Goal: Task Accomplishment & Management: Complete application form

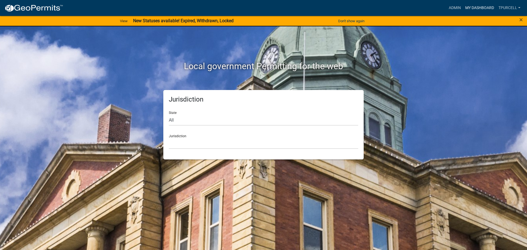
click at [475, 9] on link "My Dashboard" at bounding box center [479, 8] width 33 height 10
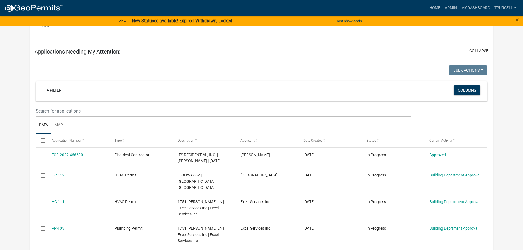
scroll to position [274, 0]
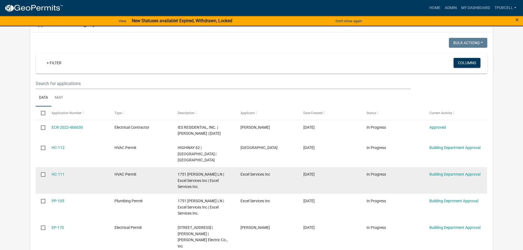
click at [72, 173] on div "HC-111" at bounding box center [78, 174] width 52 height 6
click at [58, 174] on link "HC-111" at bounding box center [58, 174] width 13 height 4
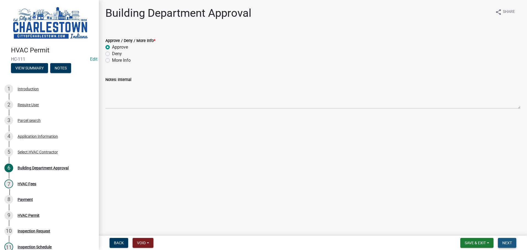
click at [507, 244] on span "Next" at bounding box center [507, 243] width 10 height 4
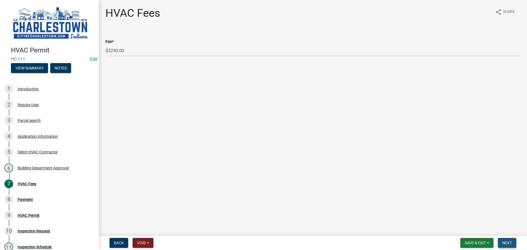
click at [509, 243] on span "Next" at bounding box center [507, 243] width 10 height 4
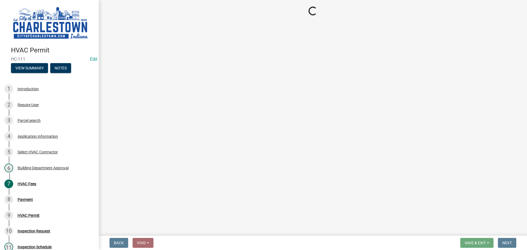
select select "3: 3"
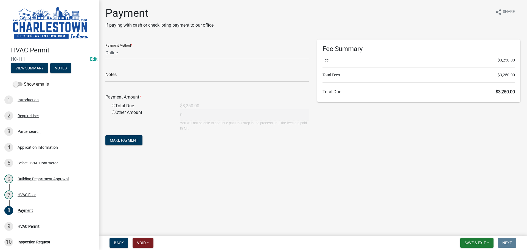
click at [114, 106] on input "radio" at bounding box center [114, 106] width 4 height 4
radio input "true"
type input "3250"
click at [484, 241] on span "Save & Exit" at bounding box center [474, 243] width 21 height 4
click at [471, 227] on button "Save & Exit" at bounding box center [471, 228] width 44 height 13
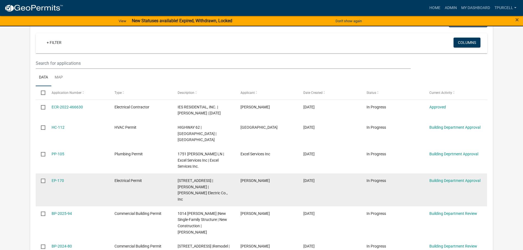
scroll to position [294, 0]
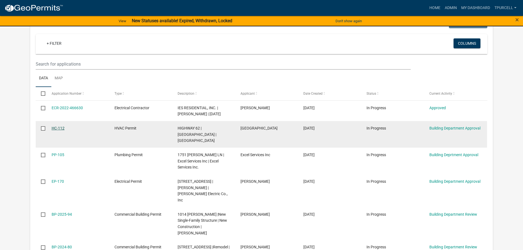
click at [59, 129] on link "HC-112" at bounding box center [58, 128] width 13 height 4
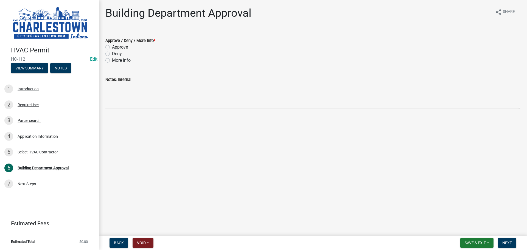
click at [112, 48] on label "Approve" at bounding box center [120, 47] width 16 height 7
click at [112, 47] on input "Approve" at bounding box center [114, 46] width 4 height 4
radio input "true"
click at [506, 242] on span "Next" at bounding box center [507, 243] width 10 height 4
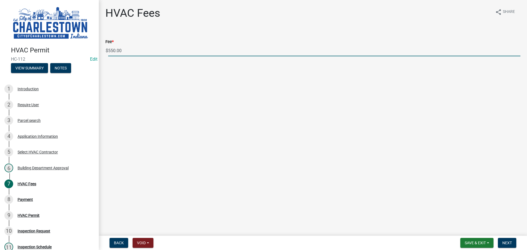
click at [112, 49] on input "550.00" at bounding box center [314, 50] width 412 height 11
click at [115, 50] on input "550.00" at bounding box center [314, 50] width 412 height 11
type input "585.00"
click at [509, 245] on span "Next" at bounding box center [507, 243] width 10 height 4
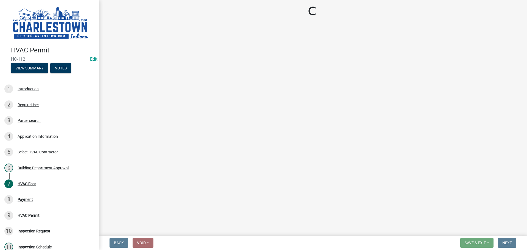
select select "3: 3"
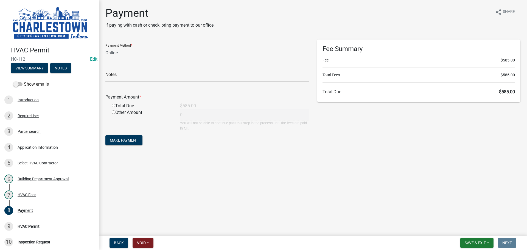
click at [114, 105] on input "radio" at bounding box center [114, 106] width 4 height 4
radio input "true"
type input "585"
click at [480, 242] on span "Save & Exit" at bounding box center [474, 243] width 21 height 4
click at [465, 227] on button "Save & Exit" at bounding box center [471, 228] width 44 height 13
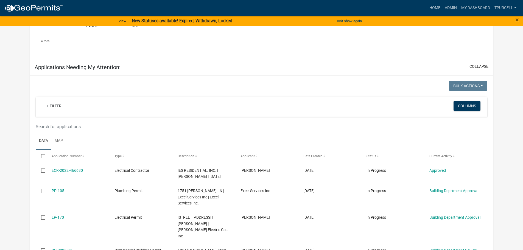
scroll to position [247, 0]
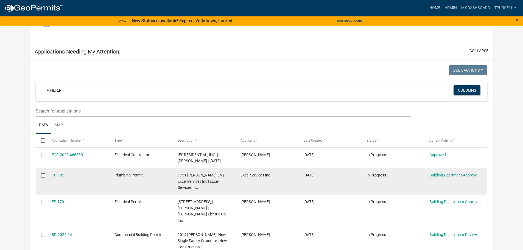
click at [61, 172] on div "PP-105" at bounding box center [78, 175] width 52 height 6
click at [59, 175] on link "PP-105" at bounding box center [58, 175] width 13 height 4
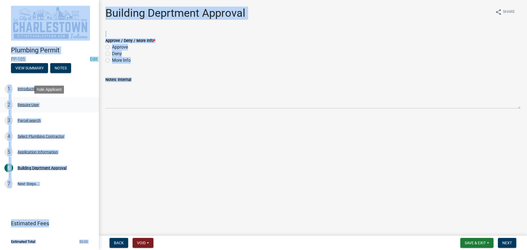
click at [79, 108] on div "2 Require User" at bounding box center [47, 104] width 86 height 9
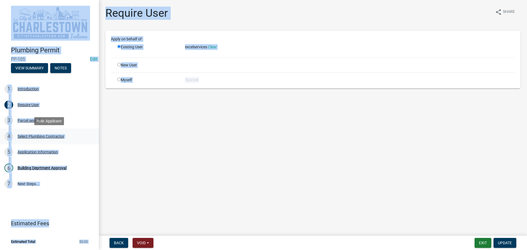
click at [89, 133] on div "4 Select Plumbing Contractor" at bounding box center [47, 136] width 86 height 9
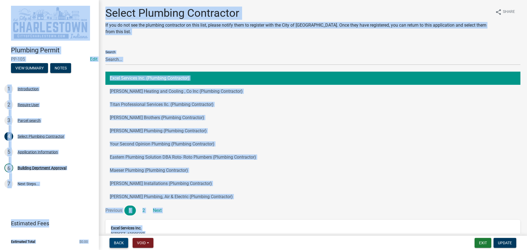
click at [120, 245] on span "Back" at bounding box center [119, 243] width 10 height 4
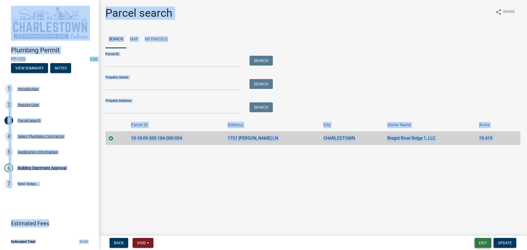
click at [481, 244] on button "Exit" at bounding box center [482, 243] width 17 height 10
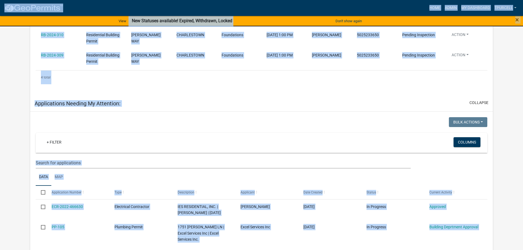
scroll to position [222, 0]
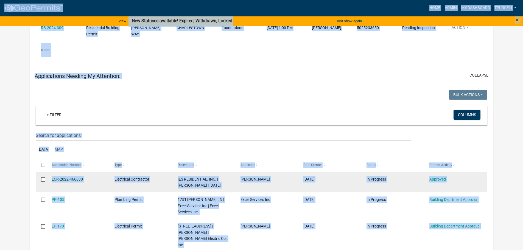
click at [71, 178] on link "ECR-2022-466630" at bounding box center [67, 179] width 31 height 4
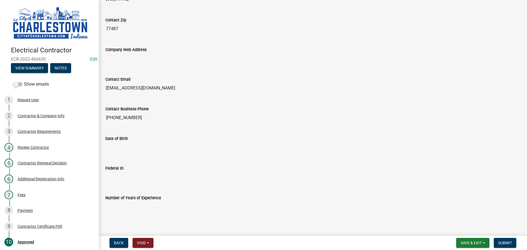
scroll to position [290, 0]
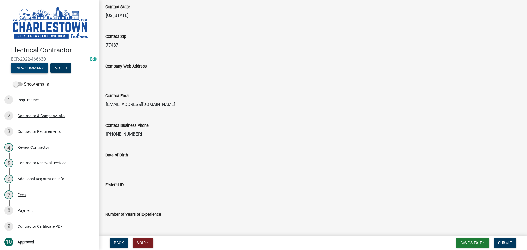
click at [37, 66] on button "View Summary" at bounding box center [29, 68] width 37 height 10
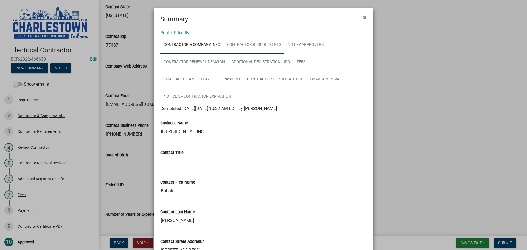
click at [251, 43] on link "Contractor Requirements" at bounding box center [254, 45] width 61 height 18
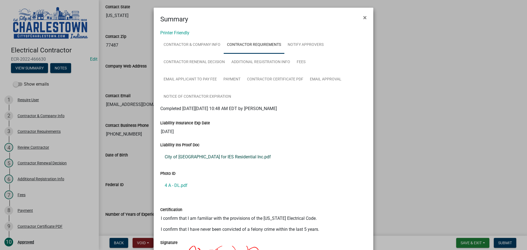
click at [226, 155] on link "City of [GEOGRAPHIC_DATA] for IES Residential Inc.pdf" at bounding box center [263, 156] width 206 height 13
drag, startPoint x: 418, startPoint y: 181, endPoint x: 412, endPoint y: 183, distance: 6.1
click at [418, 181] on ngb-modal-window "Summary × Printer Friendly Contractor & Company Info Contractor Requirements No…" at bounding box center [263, 125] width 527 height 250
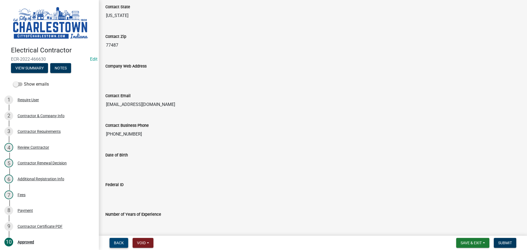
click at [118, 245] on button "Back" at bounding box center [118, 243] width 19 height 10
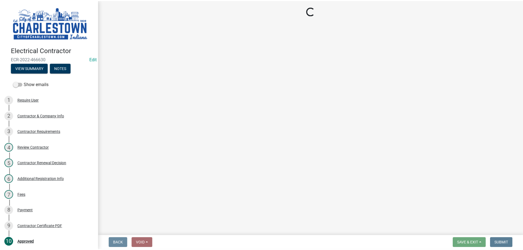
scroll to position [0, 0]
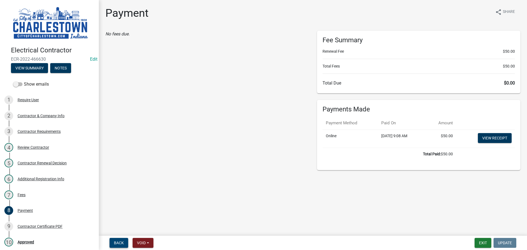
click at [124, 241] on button "Back" at bounding box center [118, 243] width 19 height 10
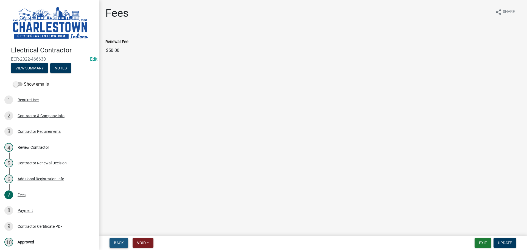
click at [124, 241] on button "Back" at bounding box center [118, 243] width 19 height 10
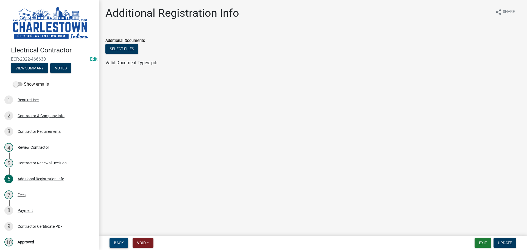
click at [124, 241] on button "Back" at bounding box center [118, 243] width 19 height 10
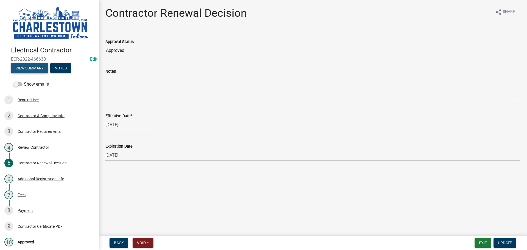
click at [31, 64] on button "View Summary" at bounding box center [29, 68] width 37 height 10
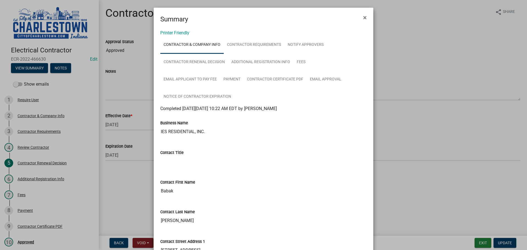
click at [504, 246] on ngb-modal-window "Summary × Printer Friendly Contractor & Company Info Contractor Requirements No…" at bounding box center [263, 125] width 527 height 250
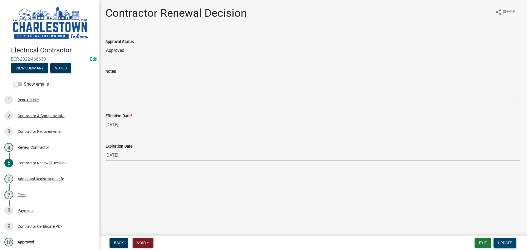
click at [506, 243] on span "Update" at bounding box center [505, 243] width 14 height 4
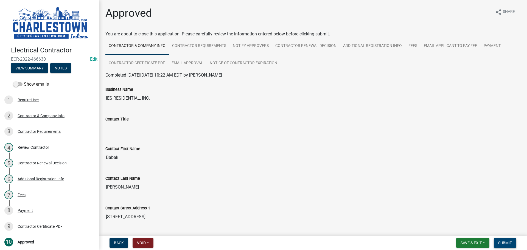
click at [507, 244] on span "Submit" at bounding box center [505, 243] width 14 height 4
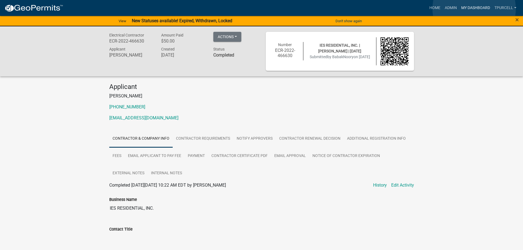
click at [474, 9] on link "My Dashboard" at bounding box center [475, 8] width 33 height 10
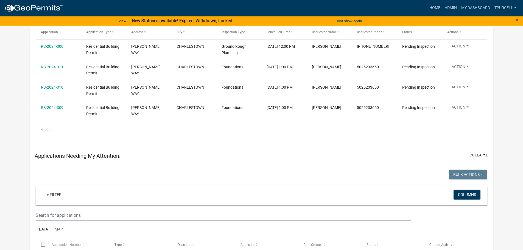
scroll to position [192, 0]
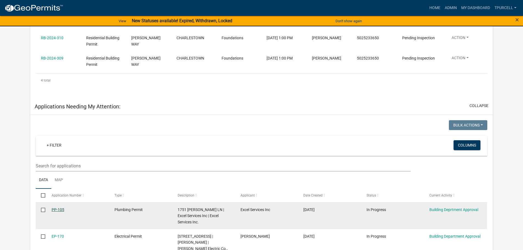
click at [59, 208] on link "PP-105" at bounding box center [58, 209] width 13 height 4
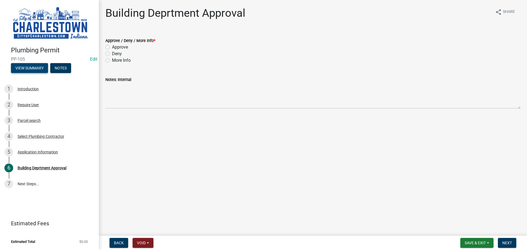
click at [34, 69] on button "View Summary" at bounding box center [29, 68] width 37 height 10
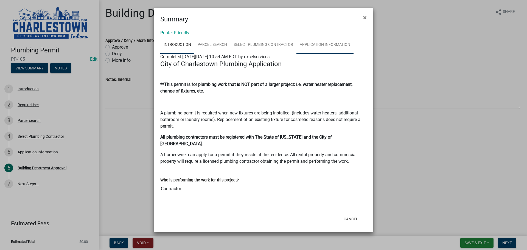
click at [314, 43] on link "Application Information" at bounding box center [324, 45] width 57 height 18
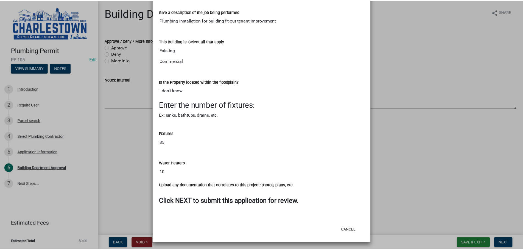
scroll to position [252, 0]
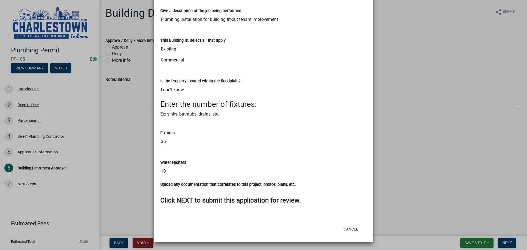
click at [106, 46] on ngb-modal-window "Summary × Printer Friendly Introduction Parcel search Select Plumbing Contracto…" at bounding box center [263, 125] width 527 height 250
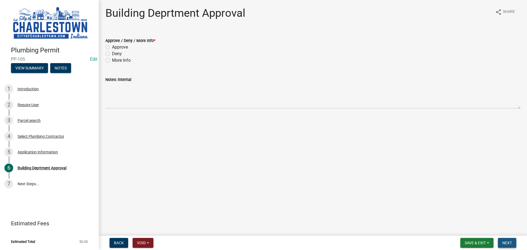
click at [503, 240] on button "Next" at bounding box center [507, 243] width 18 height 10
click at [112, 47] on label "Approve" at bounding box center [120, 47] width 16 height 7
click at [112, 47] on input "Approve" at bounding box center [114, 46] width 4 height 4
radio input "true"
click at [507, 245] on span "Next" at bounding box center [507, 243] width 10 height 4
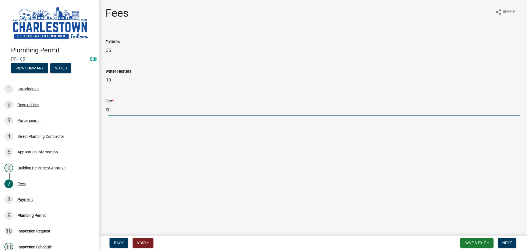
drag, startPoint x: 114, startPoint y: 113, endPoint x: 127, endPoint y: 110, distance: 14.0
click at [115, 112] on input "0" at bounding box center [314, 109] width 412 height 11
type input "1175.00"
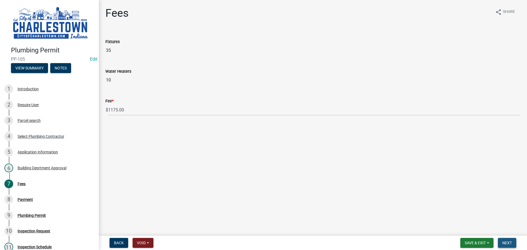
click at [508, 243] on span "Next" at bounding box center [507, 243] width 10 height 4
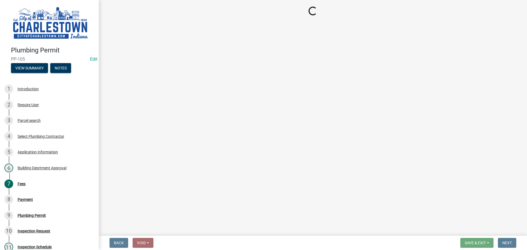
select select "3: 3"
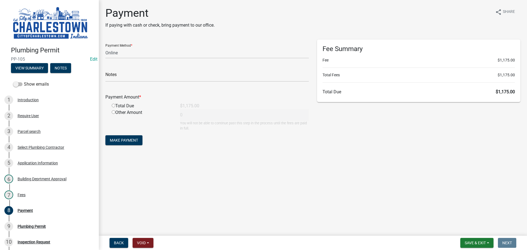
click at [114, 105] on input "radio" at bounding box center [114, 106] width 4 height 4
radio input "true"
type input "1175"
click at [474, 243] on span "Save & Exit" at bounding box center [474, 243] width 21 height 4
click at [467, 228] on button "Save & Exit" at bounding box center [471, 228] width 44 height 13
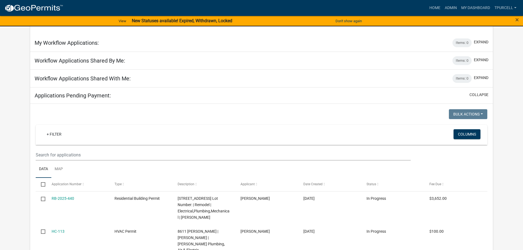
scroll to position [823, 0]
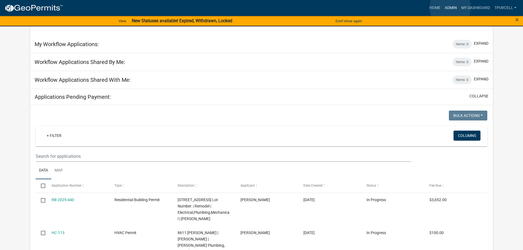
click at [450, 7] on link "Admin" at bounding box center [450, 8] width 16 height 10
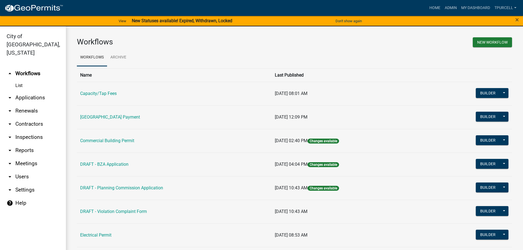
click at [30, 91] on link "arrow_drop_down Applications" at bounding box center [33, 97] width 66 height 13
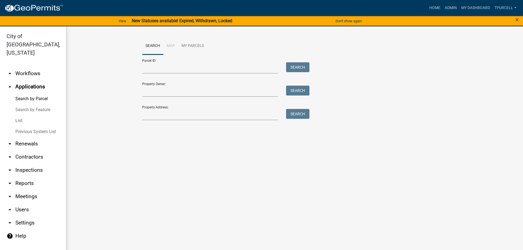
click at [21, 115] on link "List" at bounding box center [33, 120] width 66 height 11
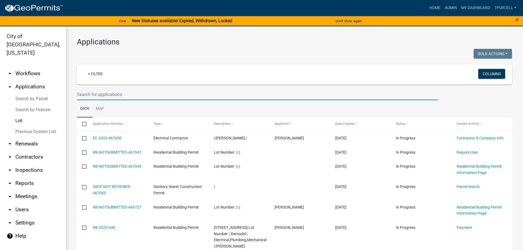
click at [85, 93] on input "text" at bounding box center [257, 94] width 361 height 11
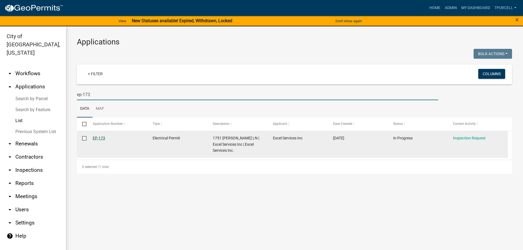
type input "ep-173"
click at [99, 138] on link "EP-173" at bounding box center [99, 138] width 12 height 4
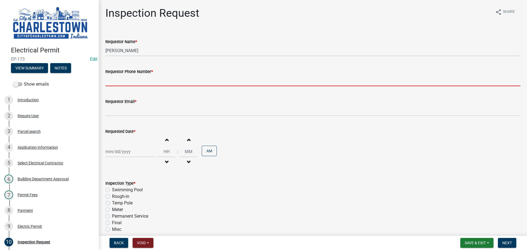
click at [138, 82] on input "Requestor Phone Number *" at bounding box center [312, 80] width 415 height 11
type input "5025233650"
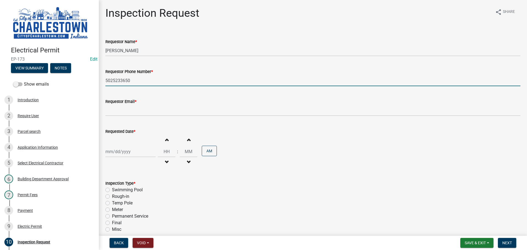
type input "[EMAIL_ADDRESS][DOMAIN_NAME]"
click at [121, 153] on div at bounding box center [130, 151] width 50 height 11
select select "8"
select select "2025"
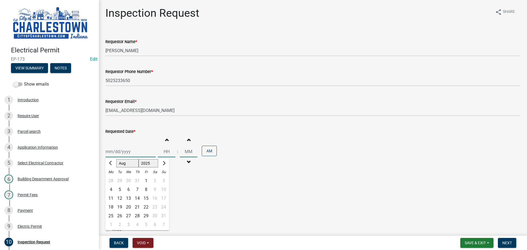
click at [121, 153] on div "[PERSON_NAME] Feb Mar Apr [PERSON_NAME][DATE] Oct Nov [DATE] 1526 1527 1528 152…" at bounding box center [130, 151] width 50 height 11
click at [163, 132] on div "Requested Date *" at bounding box center [312, 131] width 415 height 7
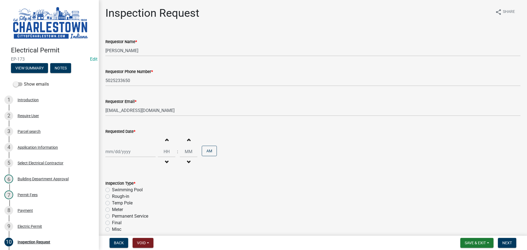
select select "8"
select select "2025"
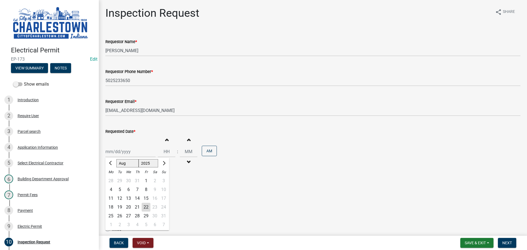
click at [116, 155] on div "[PERSON_NAME] Feb Mar Apr [PERSON_NAME][DATE] Oct Nov [DATE] 1526 1527 1528 152…" at bounding box center [130, 151] width 50 height 11
click at [143, 210] on div "22" at bounding box center [146, 207] width 9 height 9
type input "[DATE]"
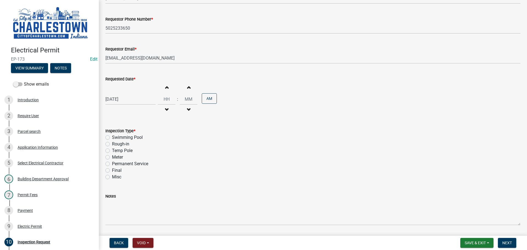
scroll to position [55, 0]
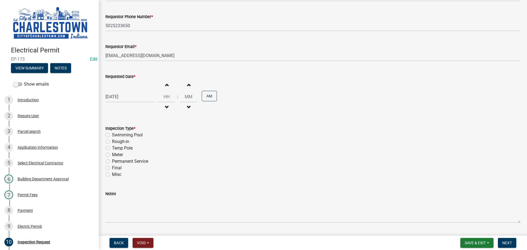
click at [112, 142] on label "Rough-in" at bounding box center [120, 141] width 17 height 7
click at [112, 142] on input "Rough-in" at bounding box center [114, 140] width 4 height 4
radio input "true"
click at [508, 244] on span "Next" at bounding box center [507, 243] width 10 height 4
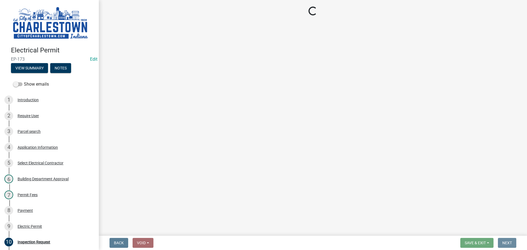
scroll to position [0, 0]
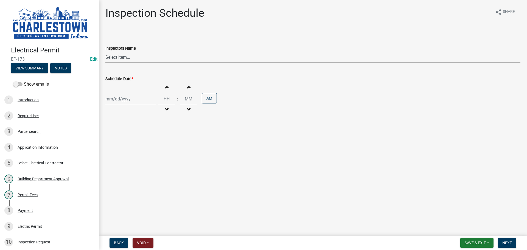
click at [114, 58] on select "Select Item... [PERSON_NAME] ([PERSON_NAME]) [PERSON_NAME] ([PERSON_NAME]) [PER…" at bounding box center [312, 57] width 415 height 11
select select "63e5a778-15f7-4a13-aba2-a6e5541a0fb3"
click at [105, 52] on select "Select Item... [PERSON_NAME] ([PERSON_NAME]) [PERSON_NAME] ([PERSON_NAME]) [PER…" at bounding box center [312, 57] width 415 height 11
select select "8"
select select "2025"
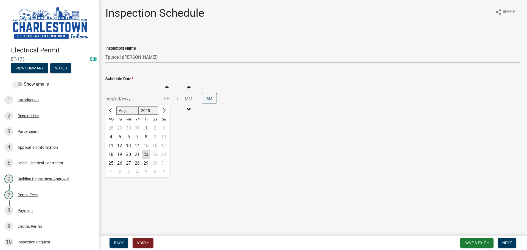
click at [115, 98] on div "[PERSON_NAME] Feb Mar Apr [PERSON_NAME][DATE] Oct Nov [DATE] 1526 1527 1528 152…" at bounding box center [130, 98] width 50 height 11
click at [138, 153] on div "21" at bounding box center [137, 154] width 9 height 9
type input "[DATE]"
click at [508, 244] on span "Next" at bounding box center [507, 243] width 10 height 4
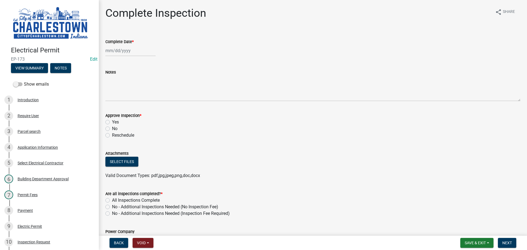
click at [118, 52] on div at bounding box center [130, 50] width 50 height 11
select select "8"
select select "2025"
click at [144, 105] on div "22" at bounding box center [146, 106] width 9 height 9
type input "[DATE]"
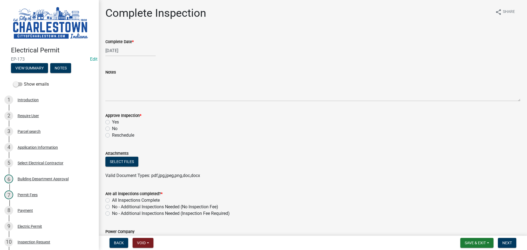
click at [112, 122] on label "Yes" at bounding box center [115, 122] width 7 height 7
click at [112, 122] on input "Yes" at bounding box center [114, 121] width 4 height 4
radio input "true"
click at [125, 159] on button "Select files" at bounding box center [121, 162] width 33 height 10
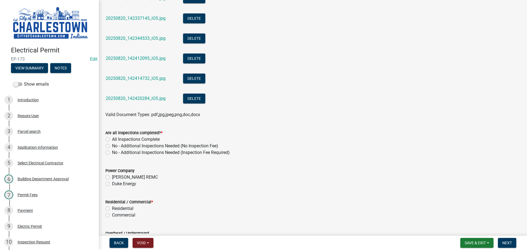
scroll to position [274, 0]
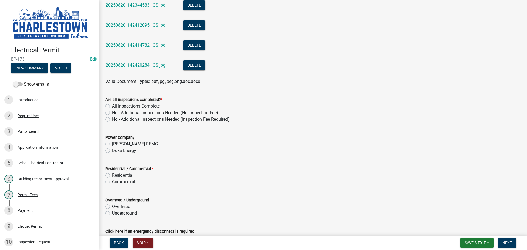
click at [112, 113] on label "No - Additional Inspections Needed (No Inspection Fee)" at bounding box center [165, 112] width 106 height 7
click at [112, 113] on input "No - Additional Inspections Needed (No Inspection Fee)" at bounding box center [114, 111] width 4 height 4
radio input "true"
click at [112, 151] on label "Duke Energy" at bounding box center [124, 150] width 24 height 7
click at [112, 151] on input "Duke Energy" at bounding box center [114, 149] width 4 height 4
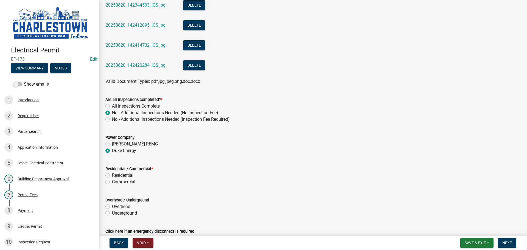
radio input "true"
click at [112, 181] on label "Commercial" at bounding box center [123, 182] width 23 height 7
click at [112, 181] on input "Commercial" at bounding box center [114, 181] width 4 height 4
radio input "true"
click at [112, 213] on label "Underground" at bounding box center [124, 213] width 25 height 7
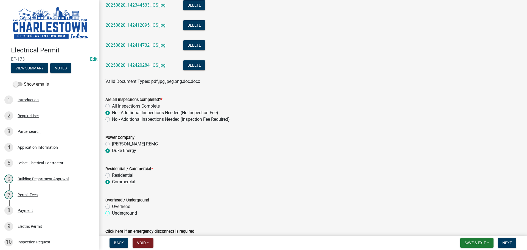
click at [112, 213] on input "Underground" at bounding box center [114, 212] width 4 height 4
radio input "true"
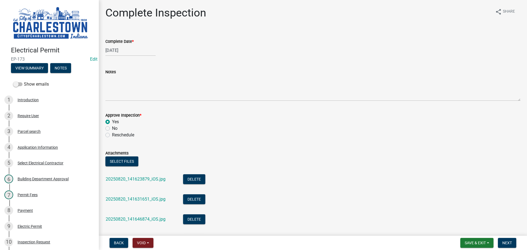
scroll to position [0, 0]
click at [142, 75] on div "Notes" at bounding box center [312, 72] width 415 height 7
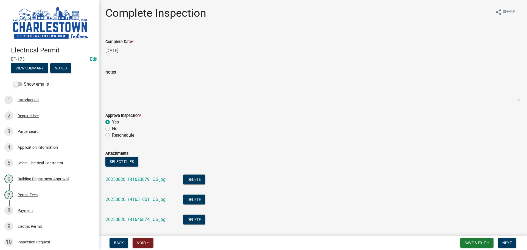
click at [130, 80] on textarea "Notes" at bounding box center [312, 88] width 415 height 26
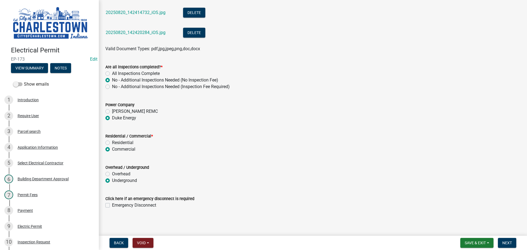
scroll to position [308, 0]
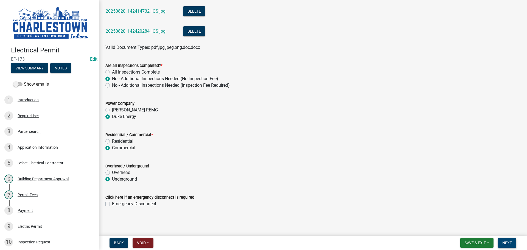
type textarea "under ground conduit for add on"
click at [507, 244] on span "Next" at bounding box center [507, 243] width 10 height 4
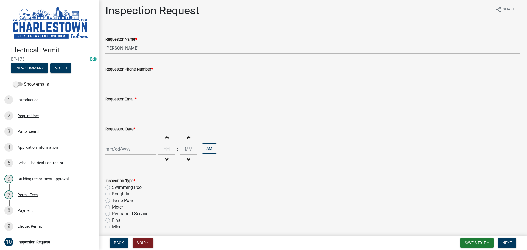
scroll to position [0, 0]
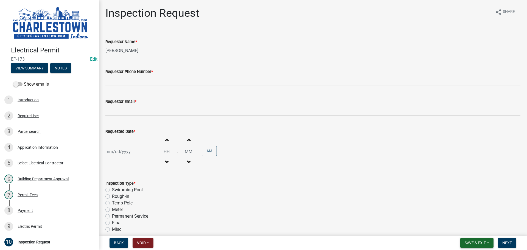
click at [472, 242] on span "Save & Exit" at bounding box center [474, 243] width 21 height 4
click at [470, 230] on button "Save & Exit" at bounding box center [471, 228] width 44 height 13
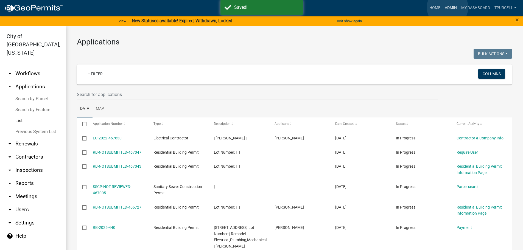
click at [447, 7] on link "Admin" at bounding box center [450, 8] width 16 height 10
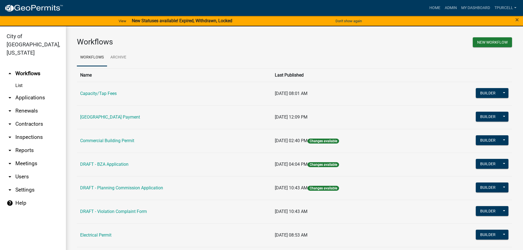
click at [32, 91] on link "arrow_drop_down Applications" at bounding box center [33, 97] width 66 height 13
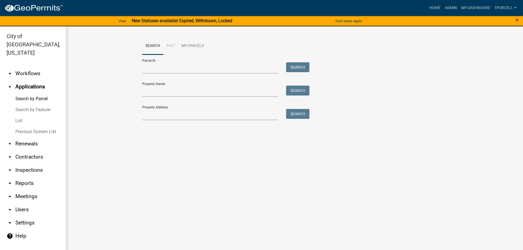
click at [20, 115] on link "List" at bounding box center [33, 120] width 66 height 11
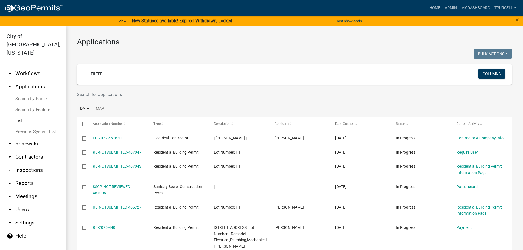
click at [132, 97] on input "text" at bounding box center [257, 94] width 361 height 11
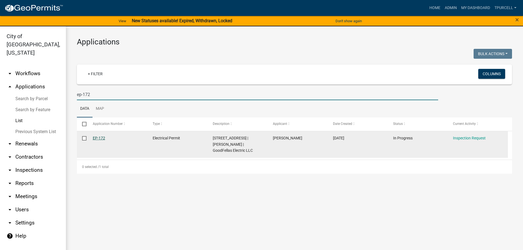
type input "ep-172"
click at [100, 138] on link "EP-172" at bounding box center [99, 138] width 12 height 4
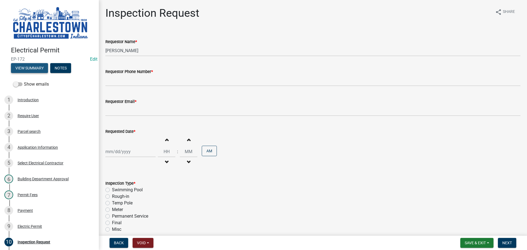
click at [35, 66] on button "View Summary" at bounding box center [29, 68] width 37 height 10
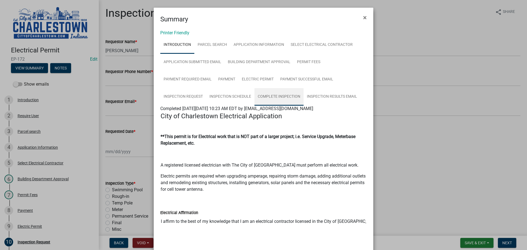
click at [278, 97] on link "Complete Inspection" at bounding box center [278, 97] width 49 height 18
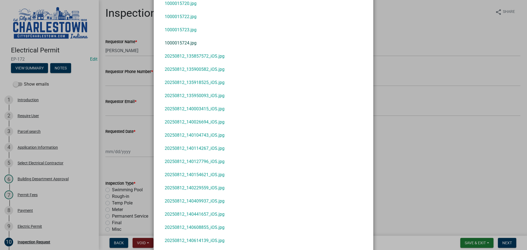
scroll to position [249, 0]
